Goal: Task Accomplishment & Management: Use online tool/utility

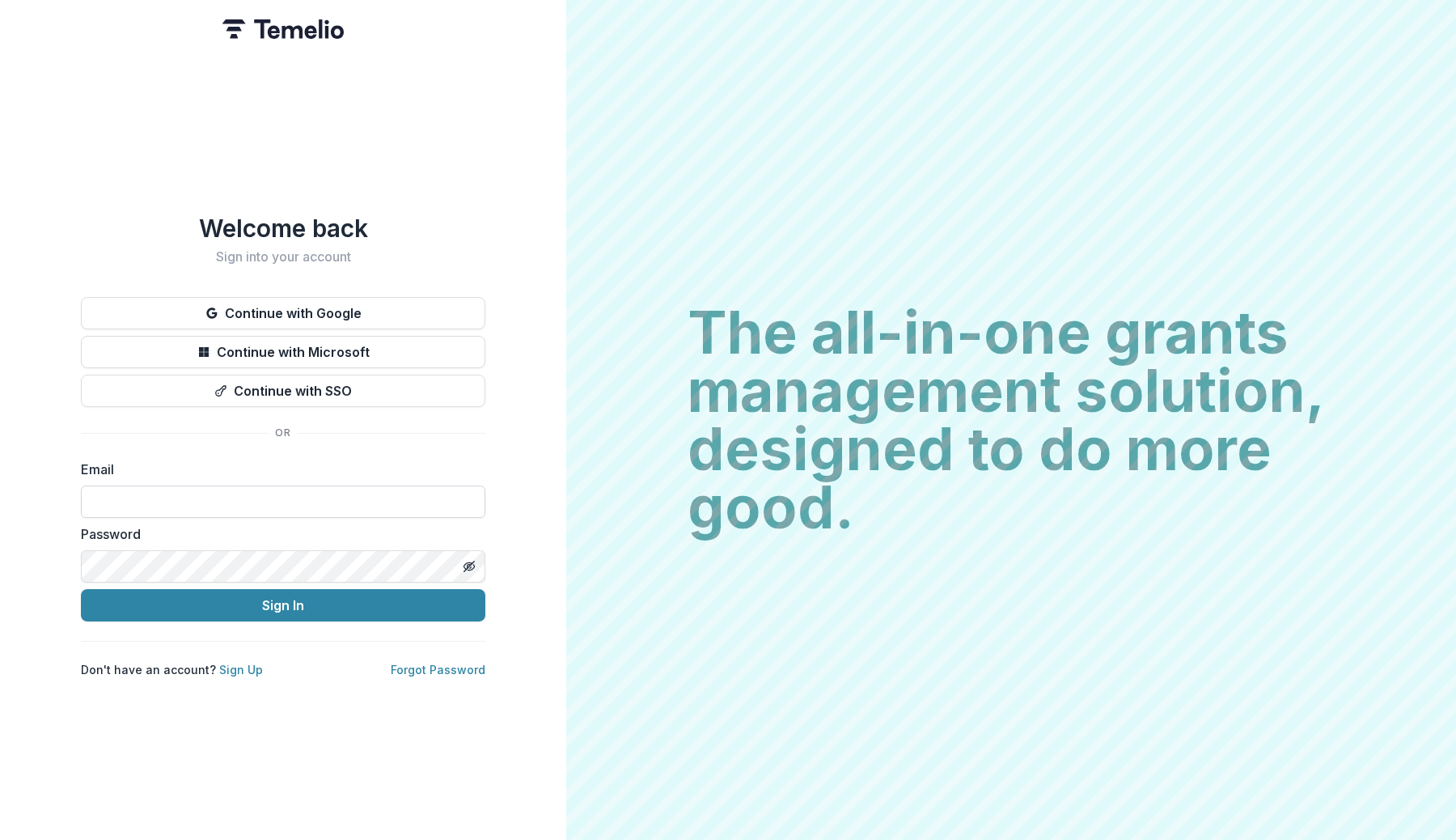
click at [350, 501] on input at bounding box center [283, 501] width 405 height 33
type input "**********"
click at [469, 562] on line "Toggle password visibility" at bounding box center [469, 566] width 10 height 10
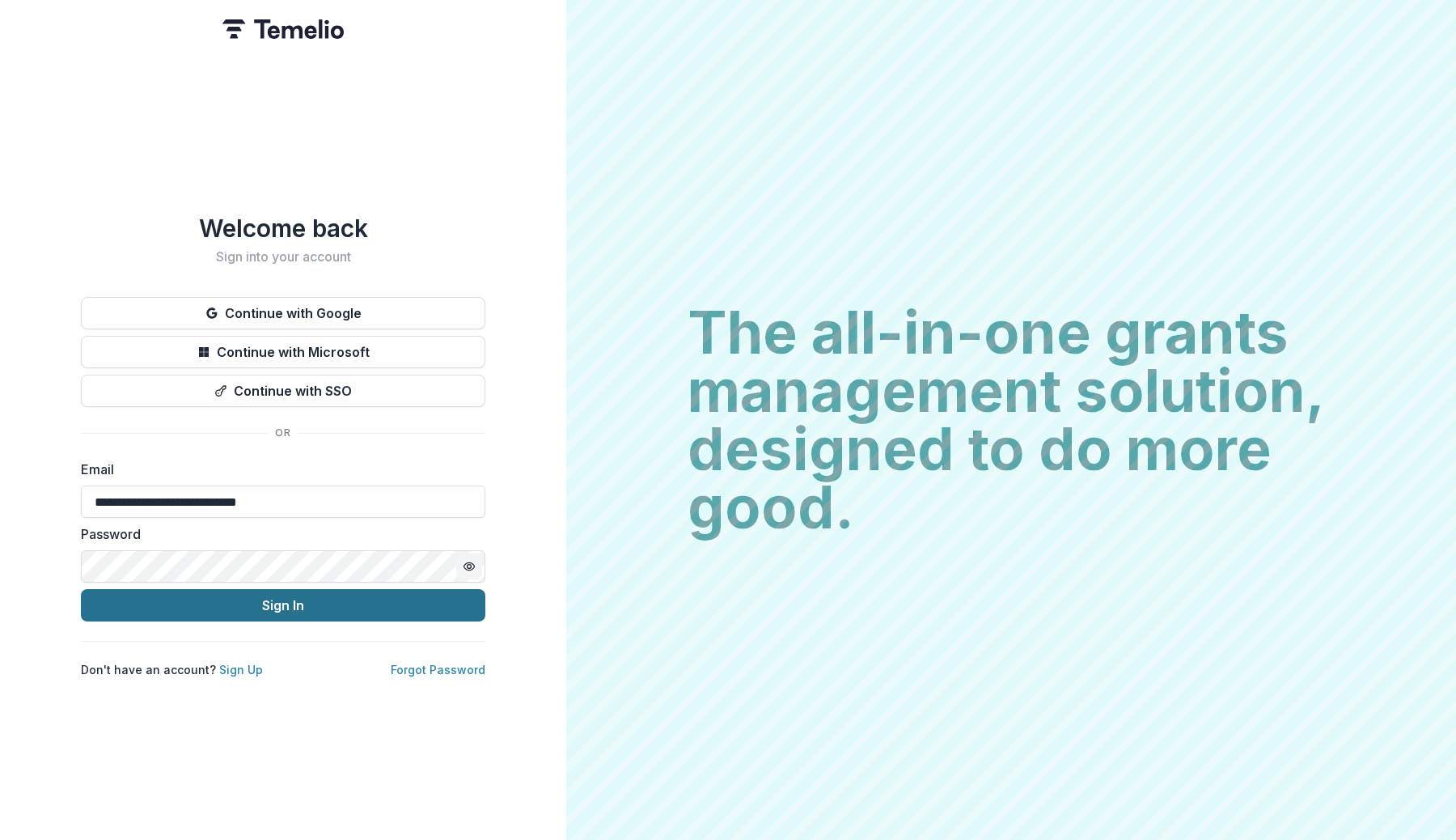
click at [413, 595] on button "Sign In" at bounding box center [283, 605] width 405 height 33
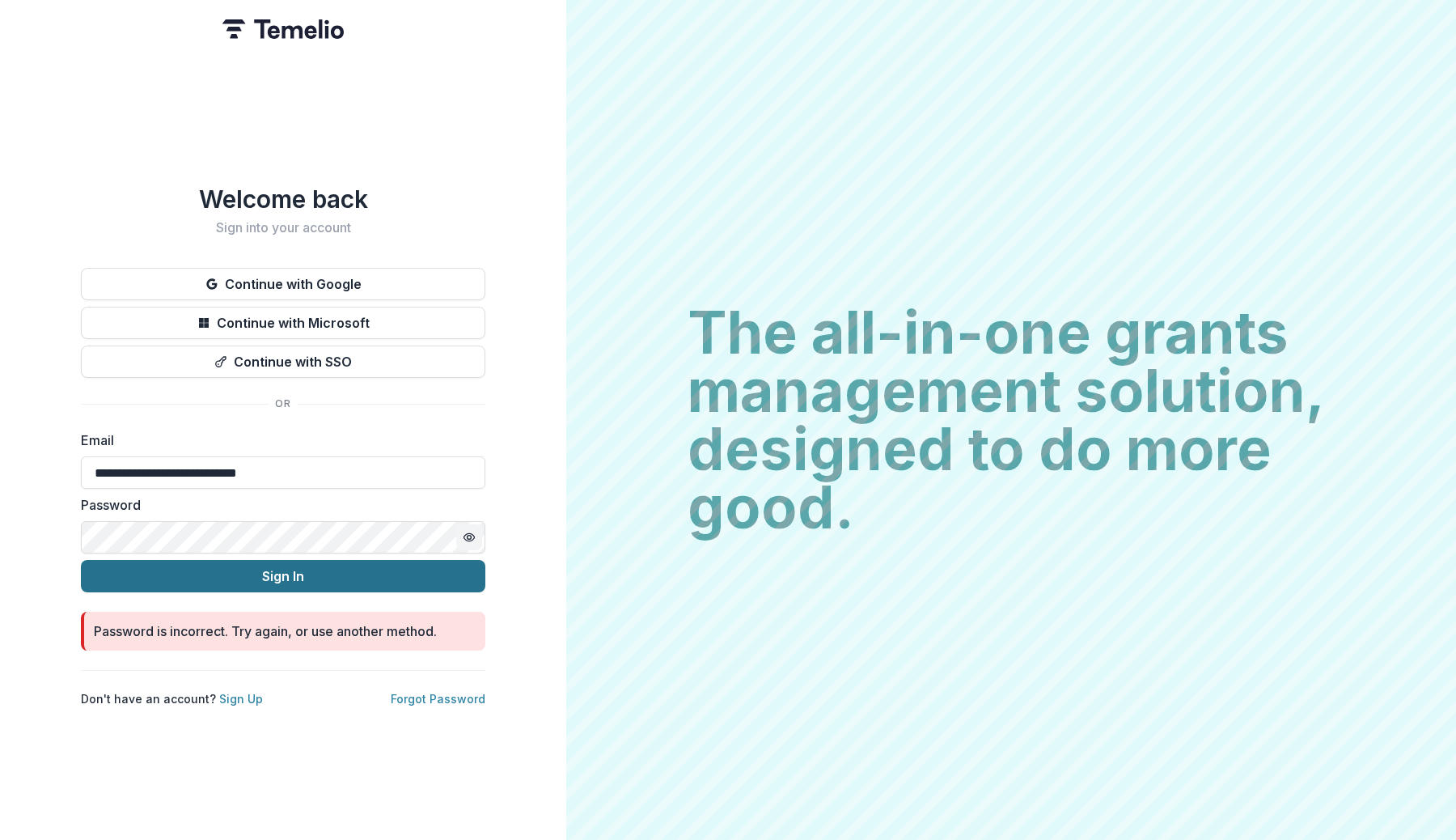
click at [270, 572] on button "Sign In" at bounding box center [283, 576] width 405 height 33
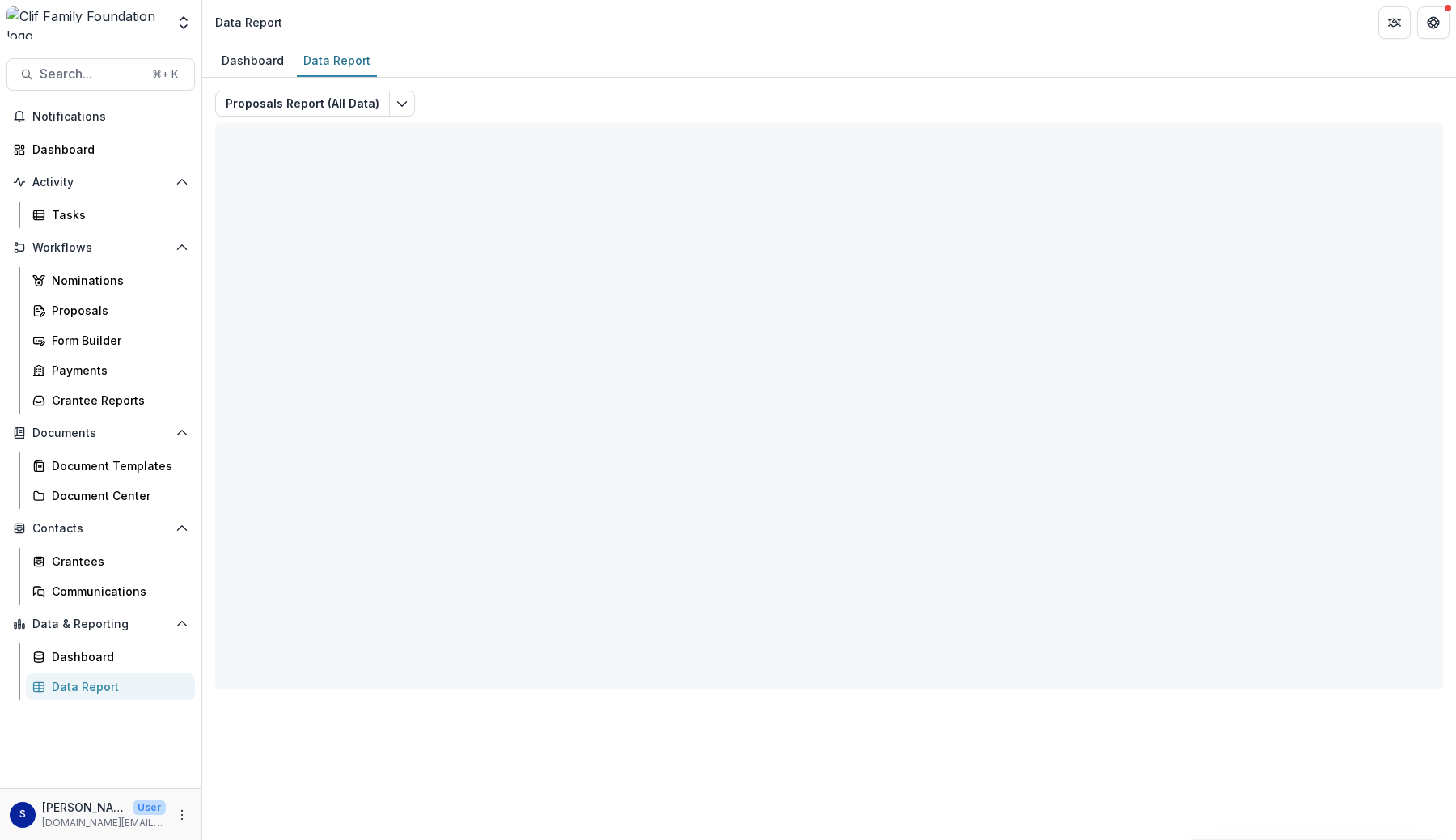
click at [575, 777] on div "Dashboard Data Report Proposals Report (All Data) Total rows: 0 Choose Filter P…" at bounding box center [829, 442] width 1254 height 795
